Goal: Transaction & Acquisition: Purchase product/service

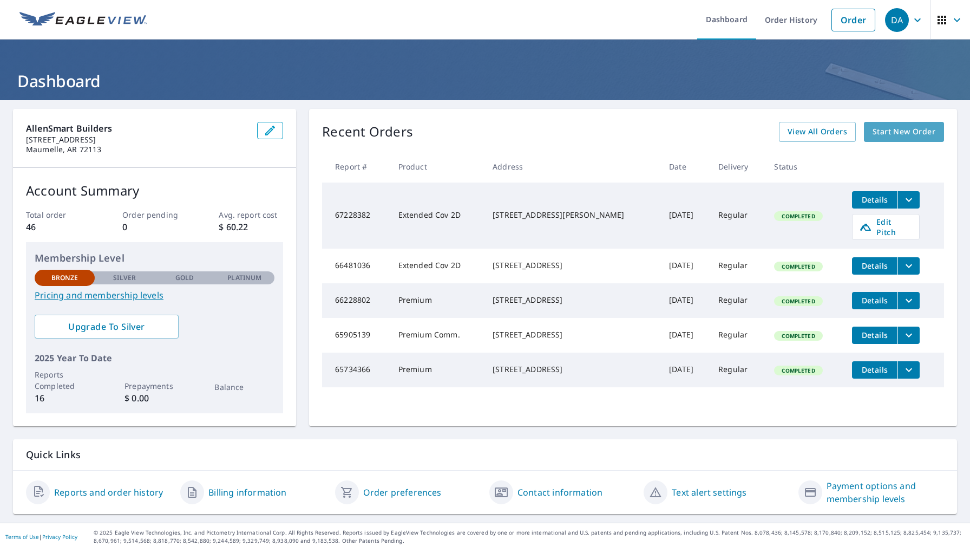
click at [915, 132] on span "Start New Order" at bounding box center [903, 132] width 63 height 14
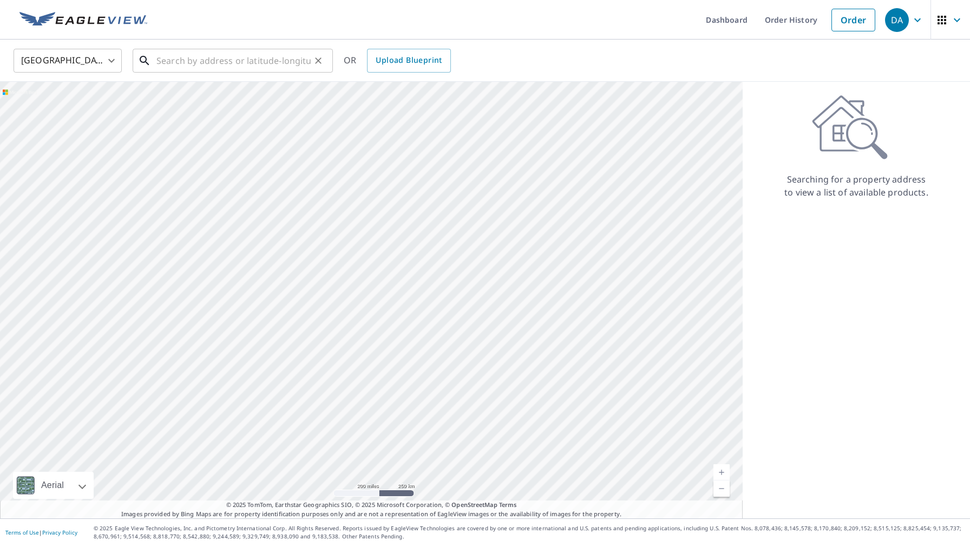
click at [182, 64] on input "text" at bounding box center [233, 60] width 154 height 30
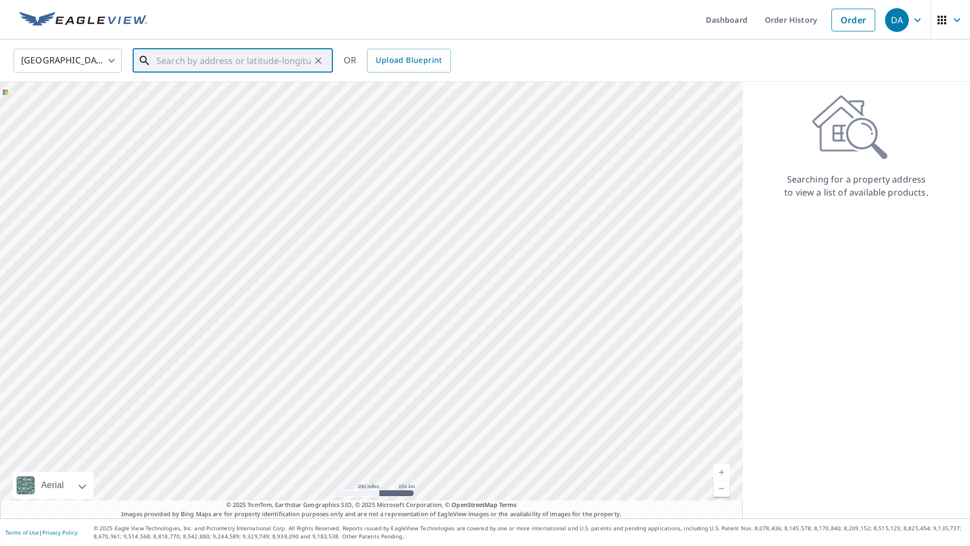
paste input "[STREET_ADDRESS][US_STATE][PERSON_NAME][US_STATE],"
type input "12695 [US_STATE] 38"
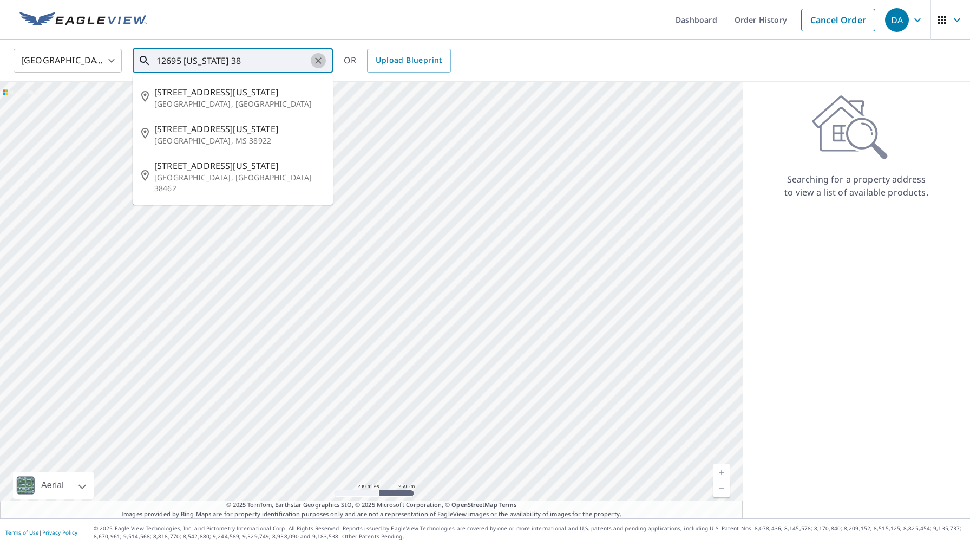
click at [320, 61] on icon "Clear" at bounding box center [318, 60] width 11 height 11
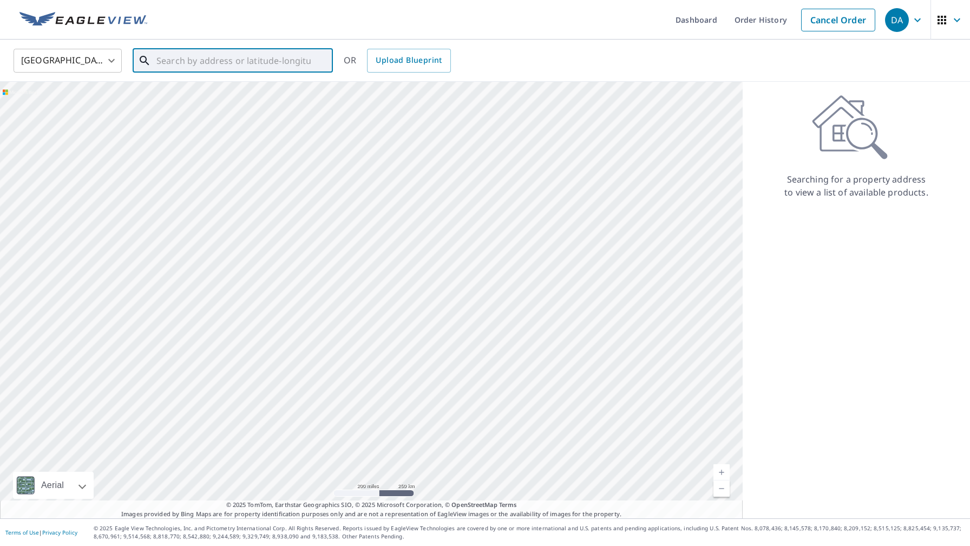
paste input "12695 [US_STATE] 38"
type input "12695 [US_STATE] 38 [PERSON_NAME] ark"
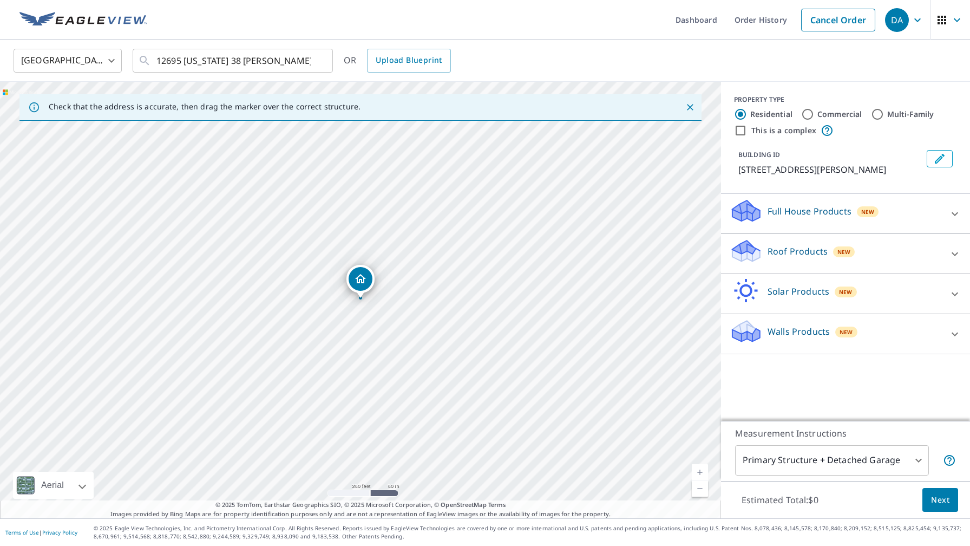
click at [367, 300] on div "[STREET_ADDRESS][PERSON_NAME]" at bounding box center [360, 300] width 721 height 436
drag, startPoint x: 338, startPoint y: 287, endPoint x: 329, endPoint y: 287, distance: 9.2
drag, startPoint x: 370, startPoint y: 349, endPoint x: 380, endPoint y: 312, distance: 37.7
click at [380, 312] on div "[STREET_ADDRESS][PERSON_NAME]" at bounding box center [360, 300] width 721 height 436
click at [260, 268] on div "[STREET_ADDRESS][PERSON_NAME]" at bounding box center [360, 300] width 721 height 436
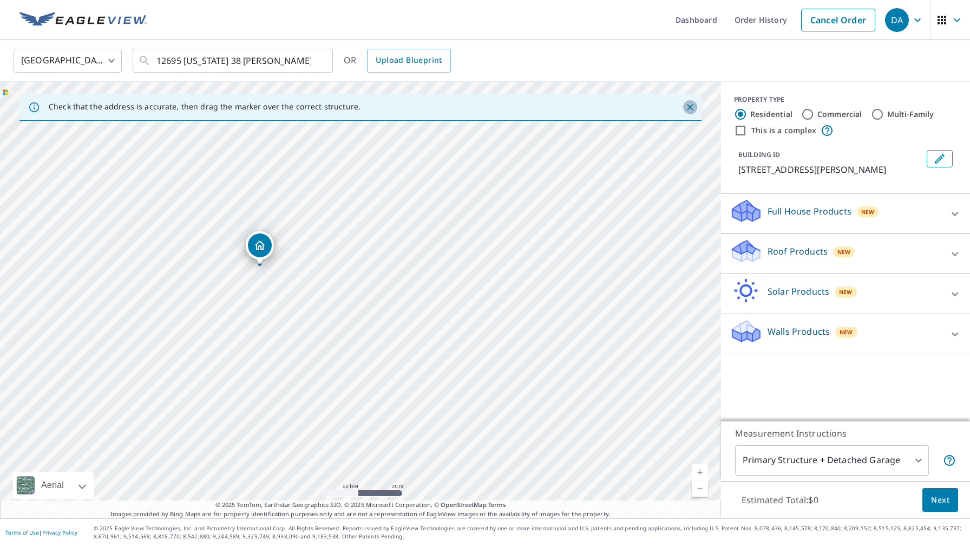
click at [689, 109] on icon "Close" at bounding box center [690, 107] width 11 height 11
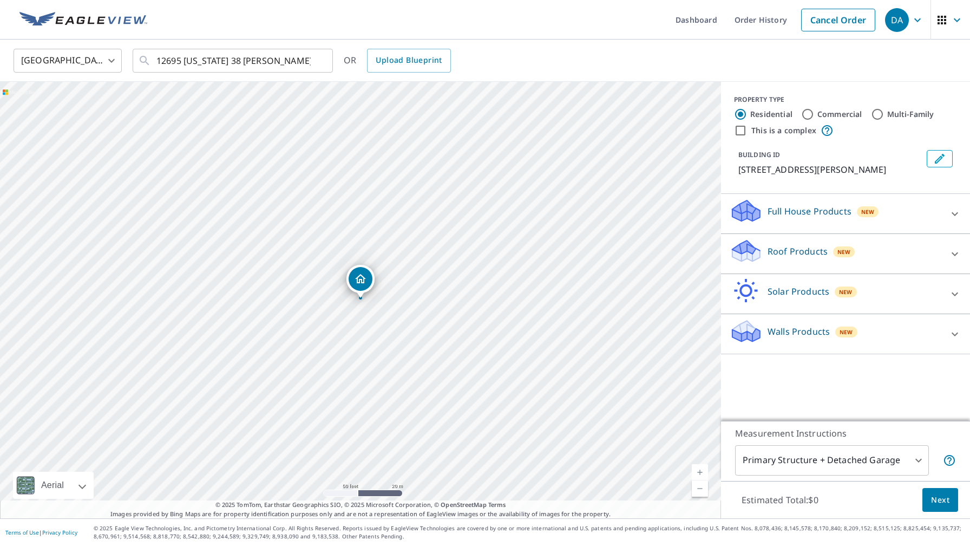
click at [800, 251] on p "Roof Products" at bounding box center [797, 251] width 60 height 13
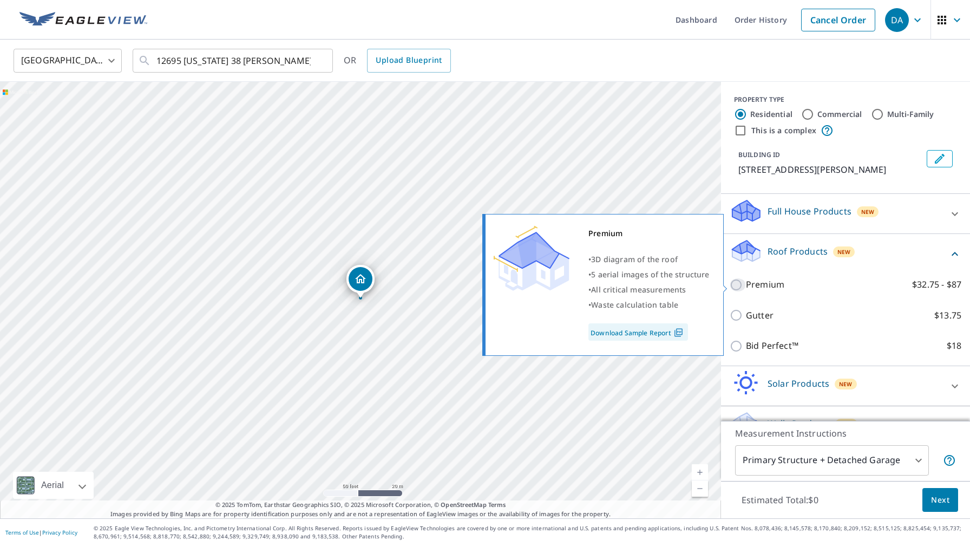
click at [735, 286] on input "Premium $32.75 - $87" at bounding box center [737, 284] width 16 height 13
checkbox input "true"
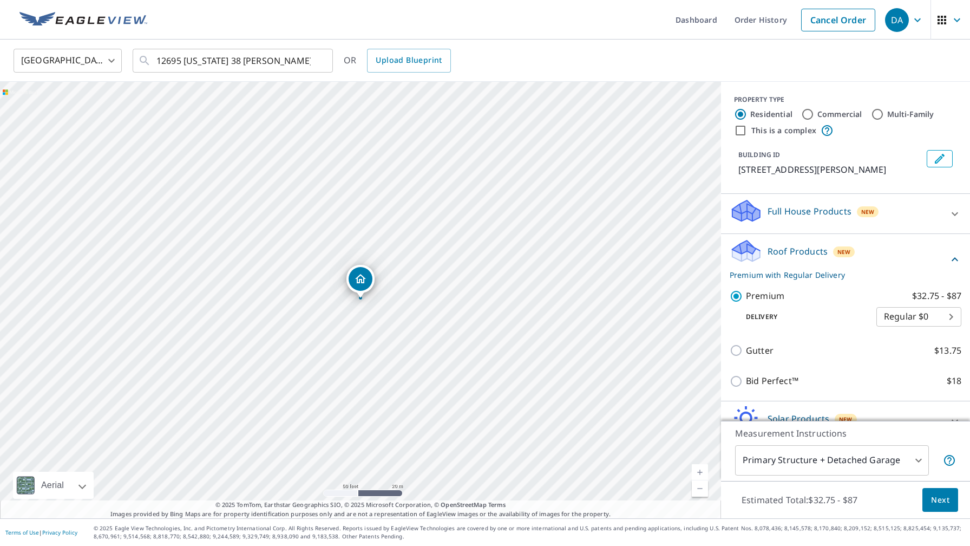
scroll to position [62, 0]
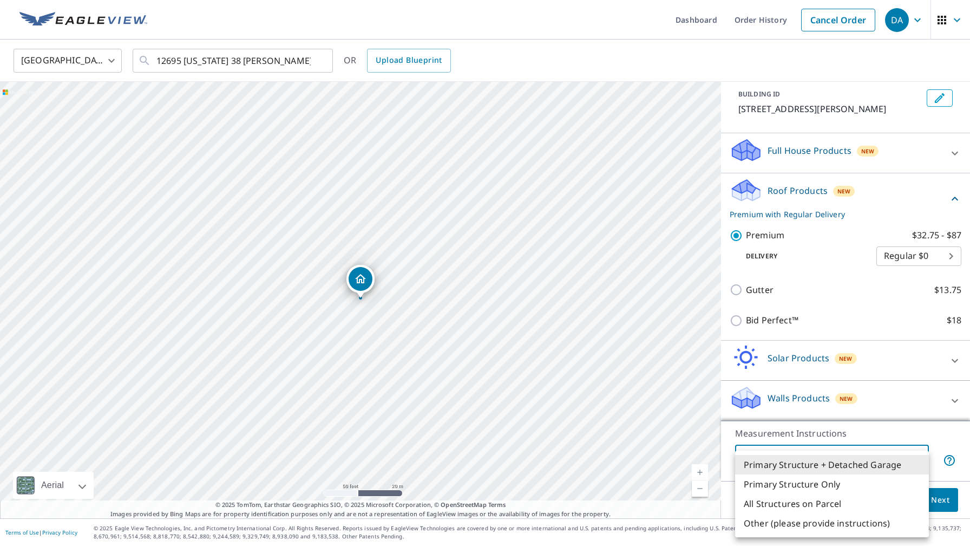
click at [918, 458] on body "DA DA Dashboard Order History Cancel Order DA [GEOGRAPHIC_DATA] [GEOGRAPHIC_DAT…" at bounding box center [485, 273] width 970 height 546
click at [863, 503] on li "All Structures on Parcel" at bounding box center [832, 503] width 194 height 19
type input "3"
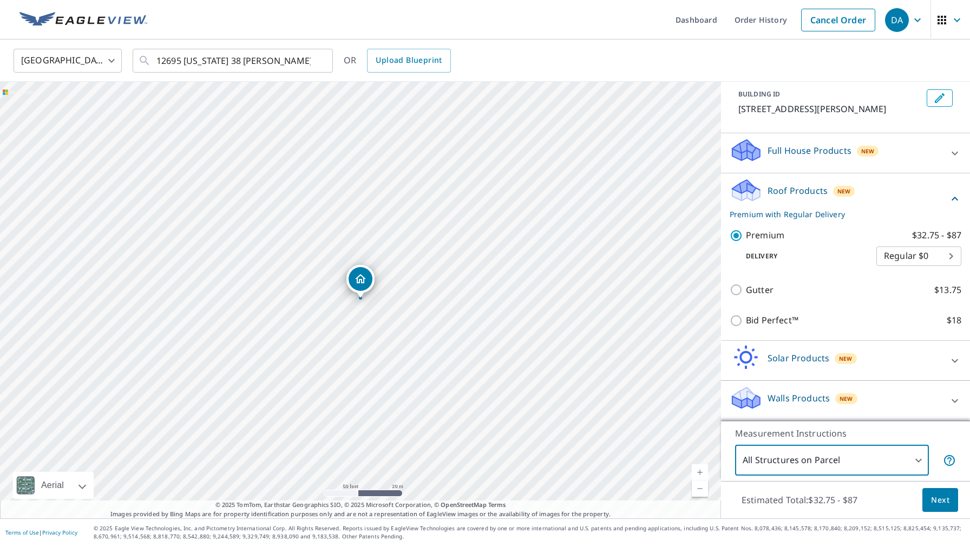
click at [944, 497] on span "Next" at bounding box center [940, 500] width 18 height 14
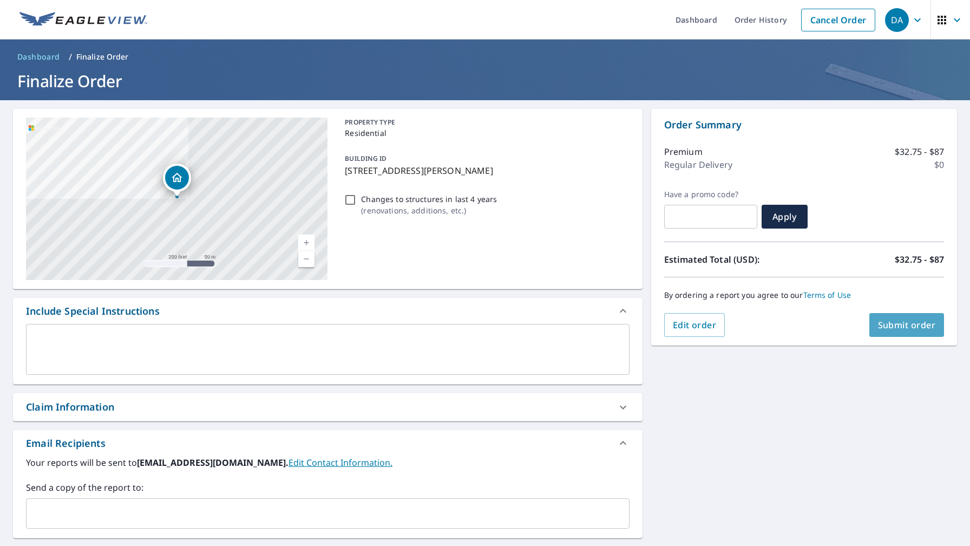
click at [923, 322] on span "Submit order" at bounding box center [907, 325] width 58 height 12
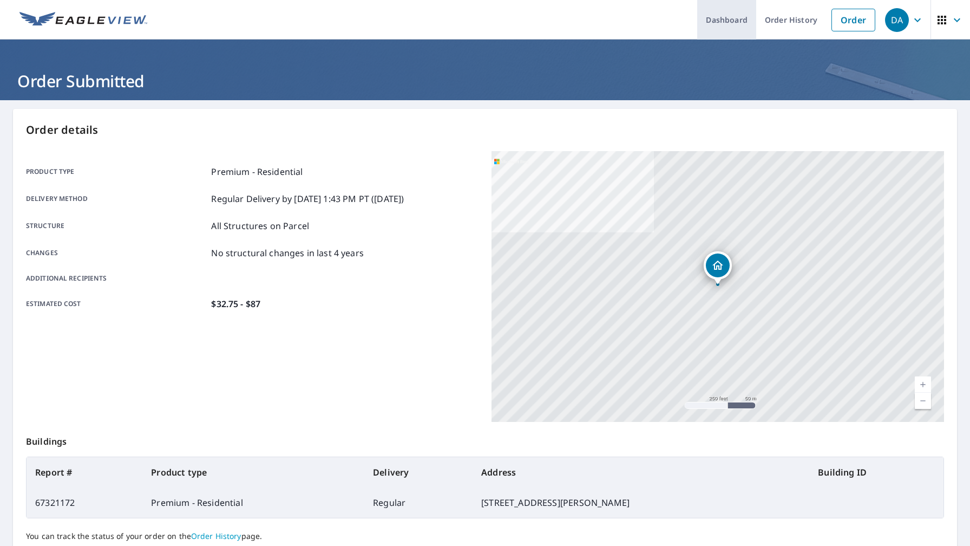
click at [718, 18] on link "Dashboard" at bounding box center [726, 20] width 59 height 40
